Goal: Task Accomplishment & Management: Complete application form

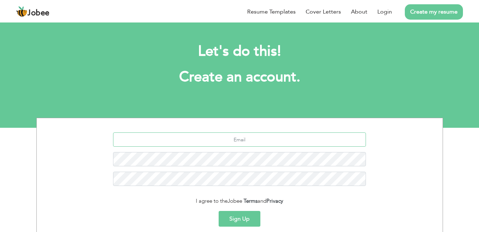
click at [230, 142] on input "text" at bounding box center [239, 139] width 253 height 14
click at [340, 76] on h1 "Create an account." at bounding box center [239, 77] width 385 height 19
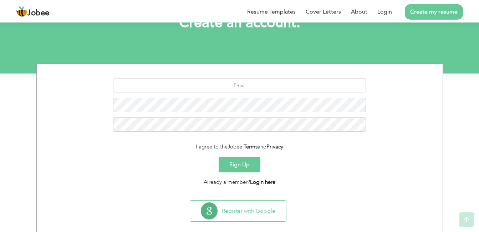
scroll to position [64, 0]
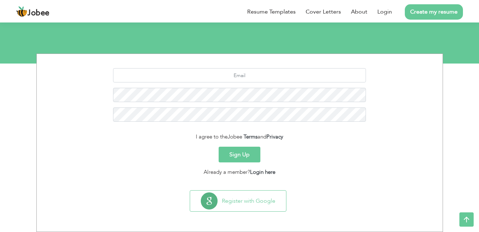
click at [238, 154] on button "Sign Up" at bounding box center [240, 155] width 42 height 16
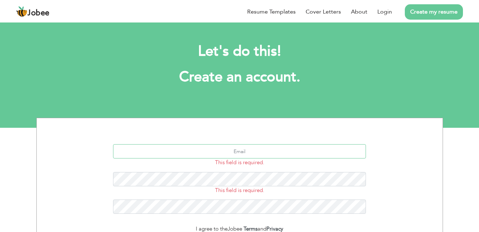
click at [252, 155] on input "text" at bounding box center [239, 151] width 253 height 14
click at [276, 152] on input "text" at bounding box center [239, 151] width 253 height 14
type input "muhammadahmad385@gmail.com"
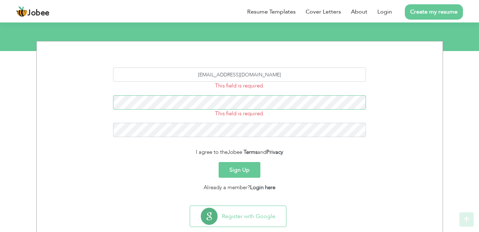
scroll to position [92, 0]
